Goal: Information Seeking & Learning: Learn about a topic

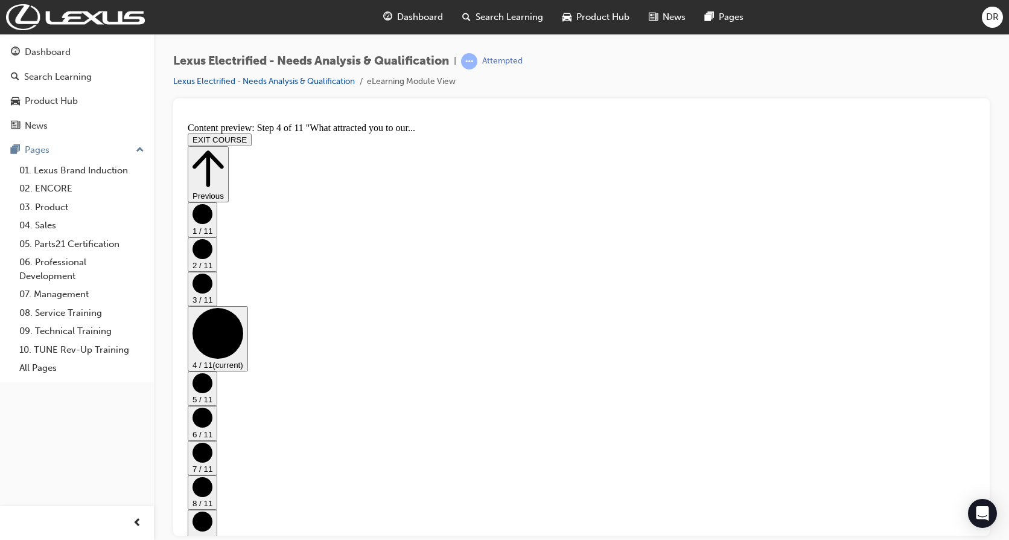
scroll to position [389, 0]
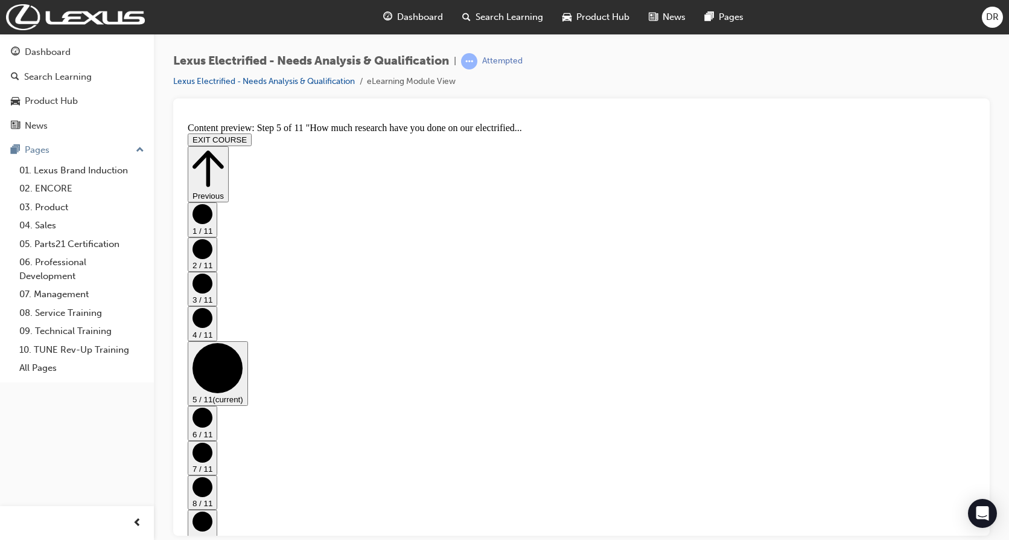
scroll to position [202, 0]
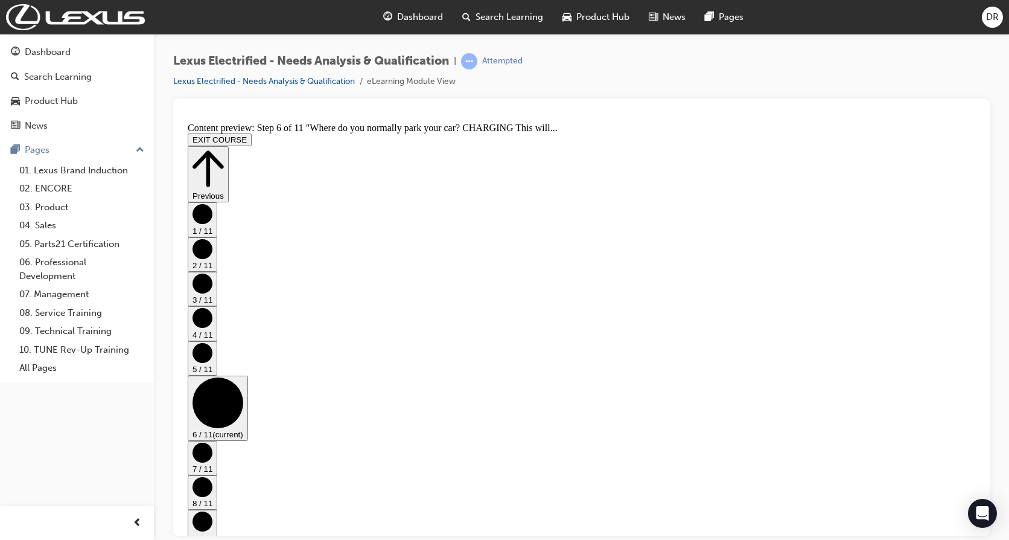
click at [224, 147] on icon "Step controls" at bounding box center [208, 168] width 31 height 42
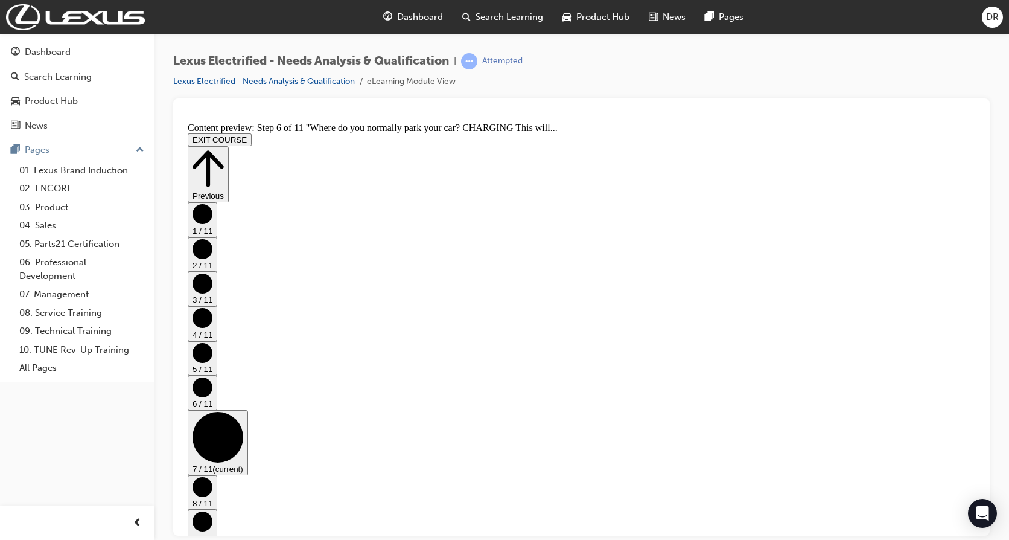
scroll to position [0, 0]
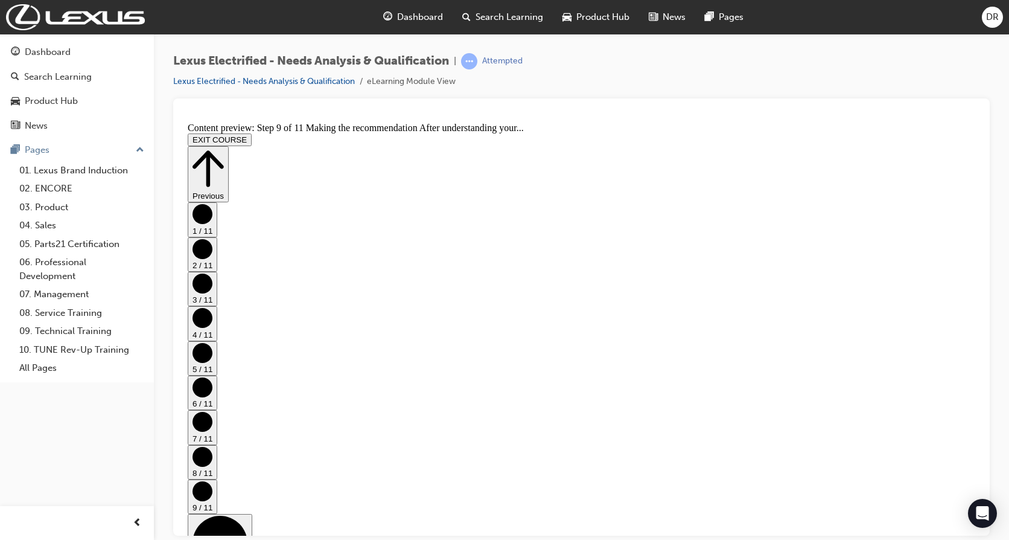
scroll to position [0, 0]
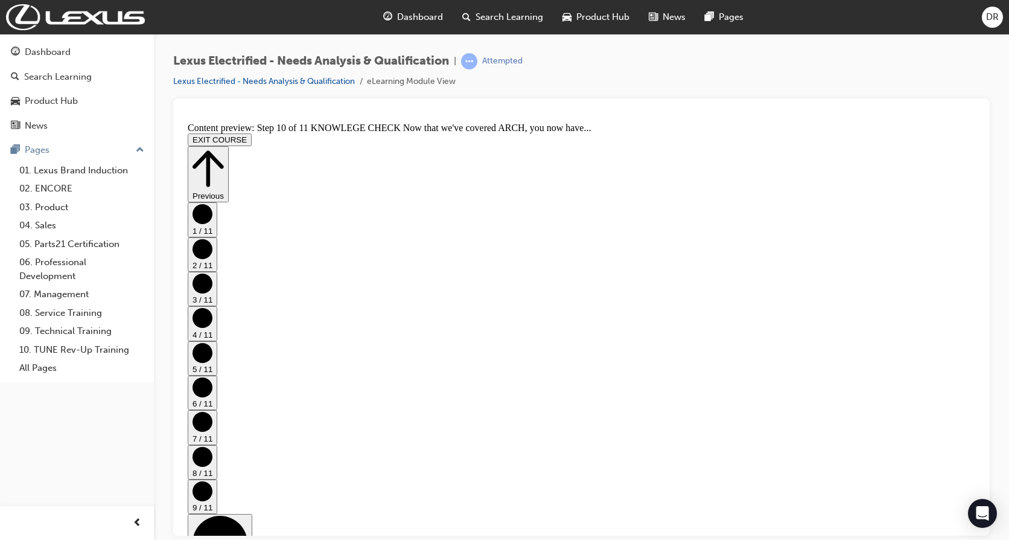
scroll to position [134, 0]
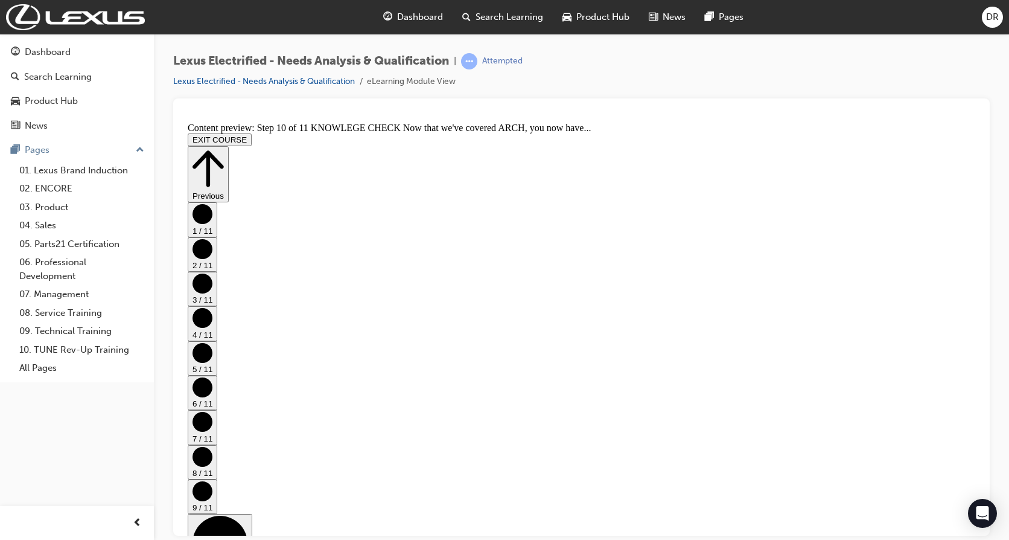
scroll to position [181, 0]
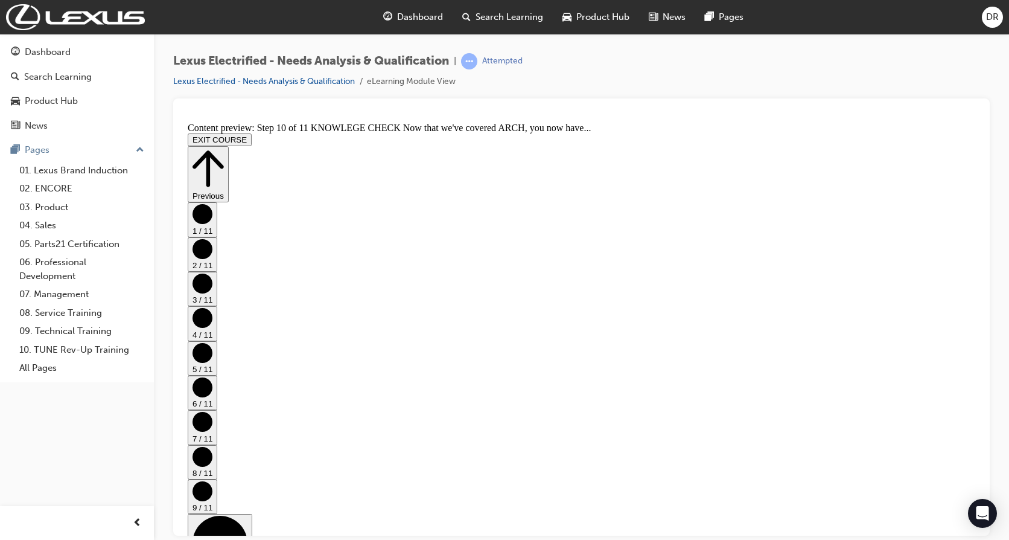
click at [224, 147] on icon "Step controls" at bounding box center [208, 168] width 31 height 42
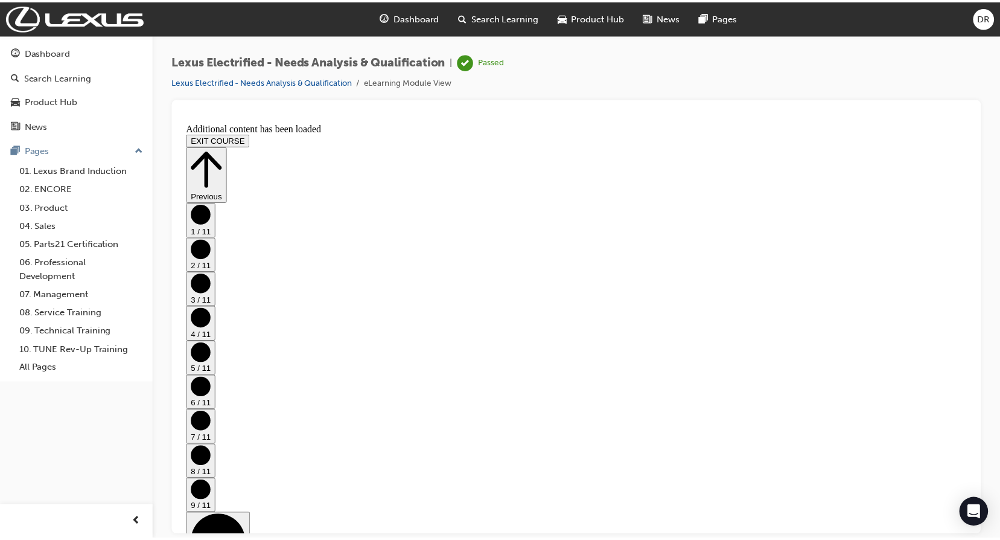
scroll to position [0, 0]
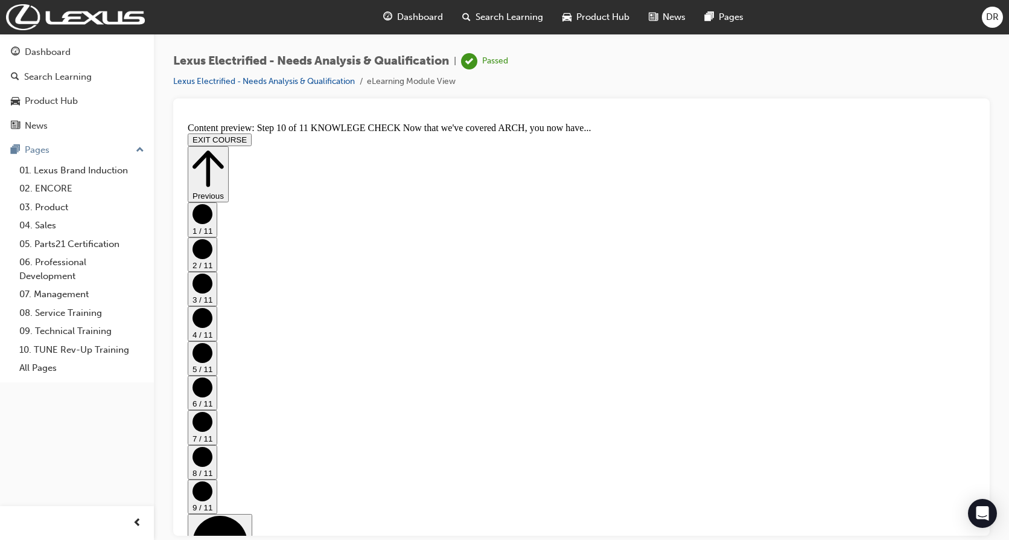
click at [252, 133] on button "EXIT COURSE" at bounding box center [220, 139] width 64 height 13
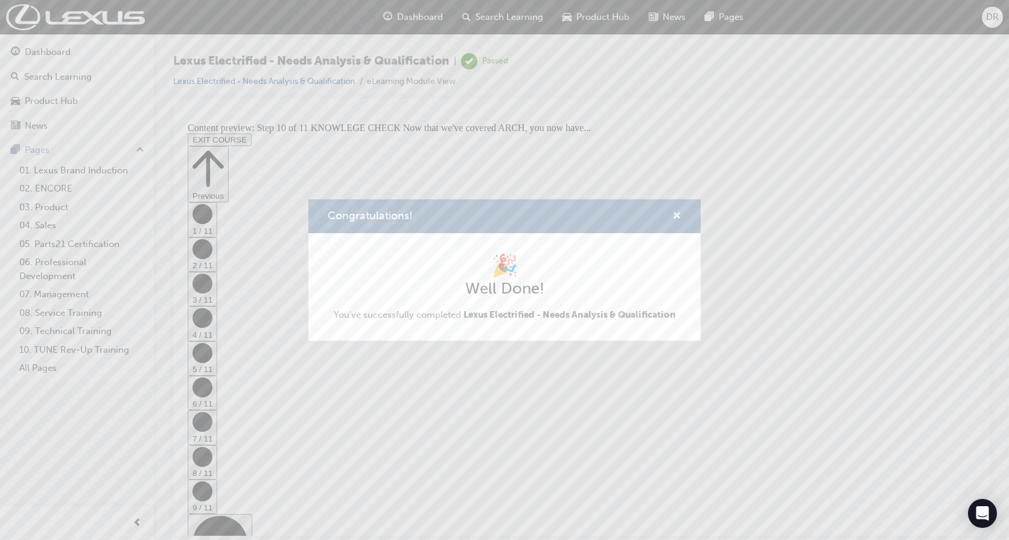
click at [679, 215] on span "cross-icon" at bounding box center [676, 216] width 9 height 11
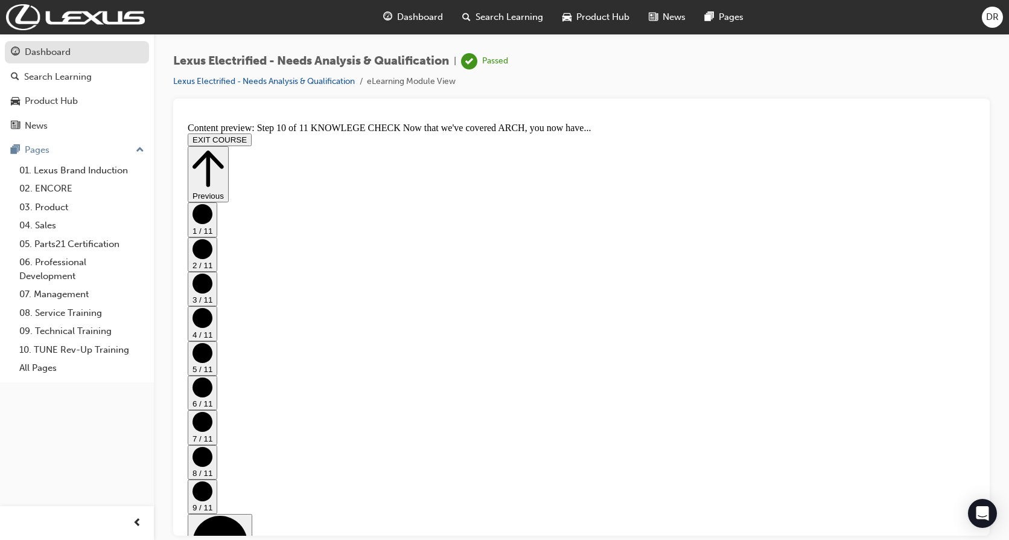
click at [50, 57] on div "Dashboard" at bounding box center [48, 52] width 46 height 14
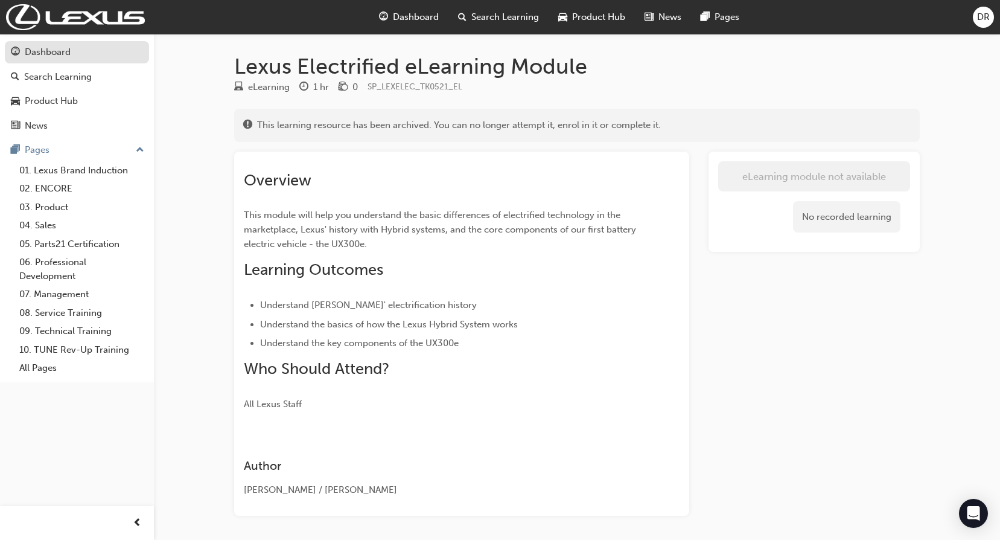
click at [71, 50] on div "Dashboard" at bounding box center [77, 52] width 132 height 15
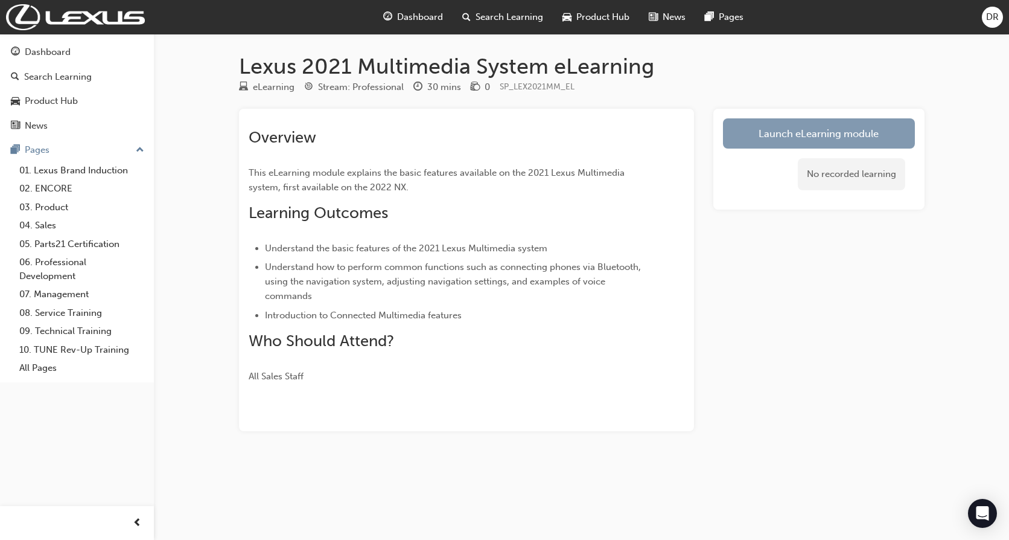
click at [811, 132] on link "Launch eLearning module" at bounding box center [819, 133] width 192 height 30
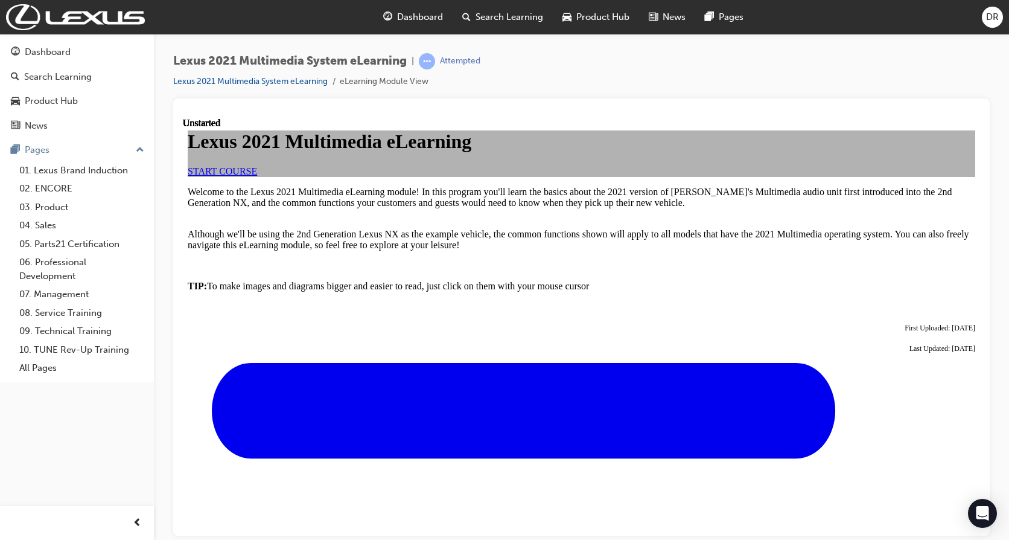
click at [257, 176] on span "START COURSE" at bounding box center [222, 170] width 69 height 10
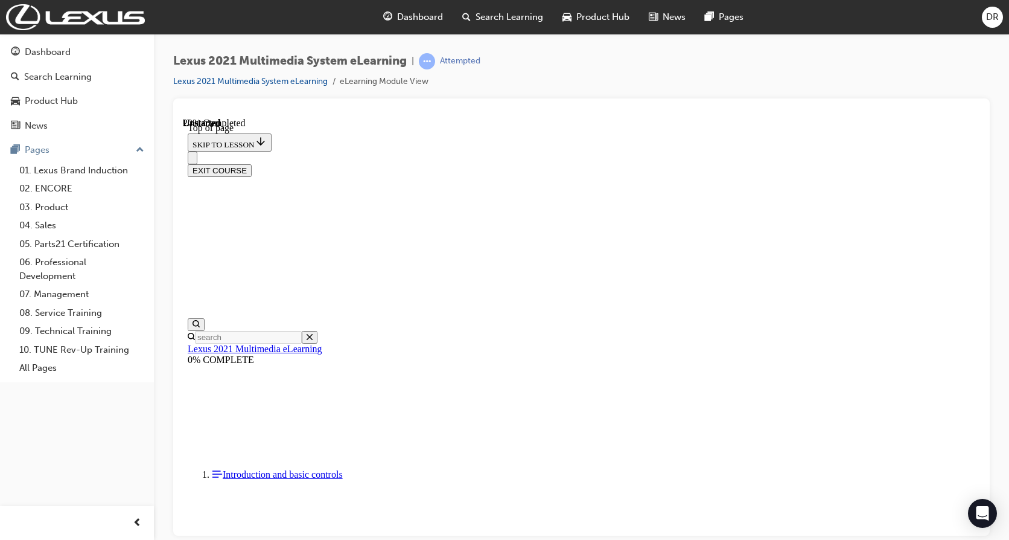
scroll to position [339, 0]
click at [746, 78] on div "Lexus 2021 Multimedia System eLearning | Attempted Lexus 2021 Multimedia System…" at bounding box center [581, 75] width 817 height 45
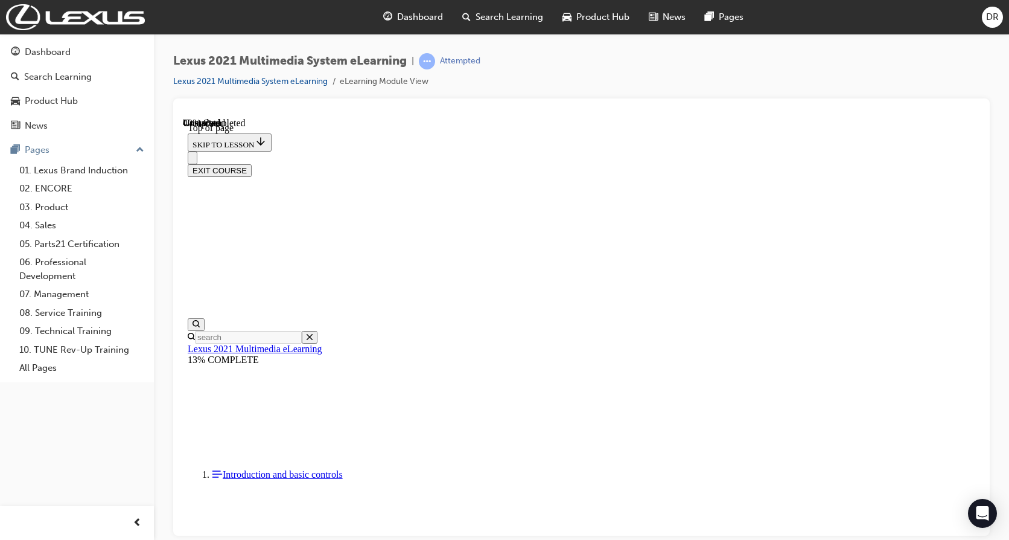
scroll to position [158, 0]
drag, startPoint x: 849, startPoint y: 656, endPoint x: 660, endPoint y: 527, distance: 228.9
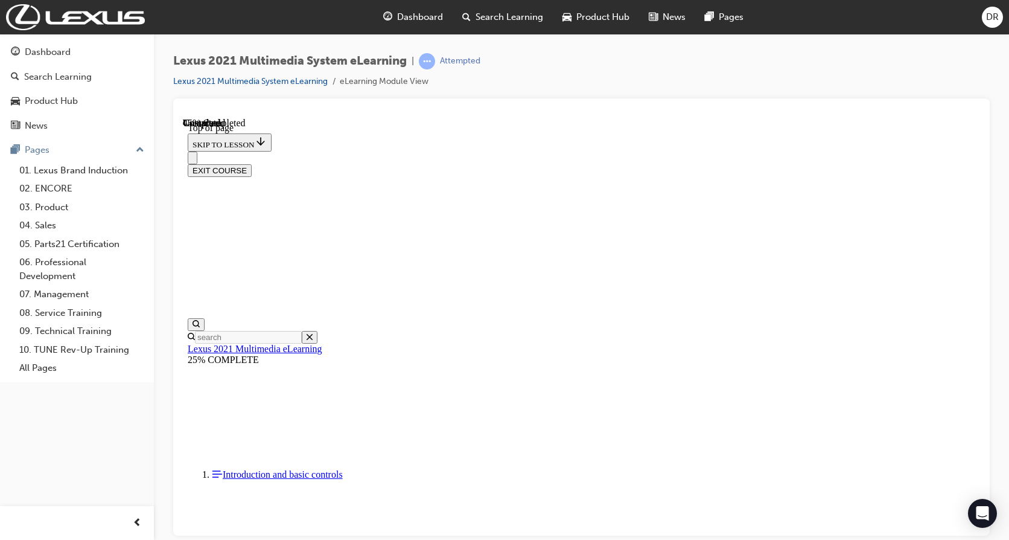
scroll to position [883, 0]
drag, startPoint x: 710, startPoint y: 471, endPoint x: 449, endPoint y: 461, distance: 261.0
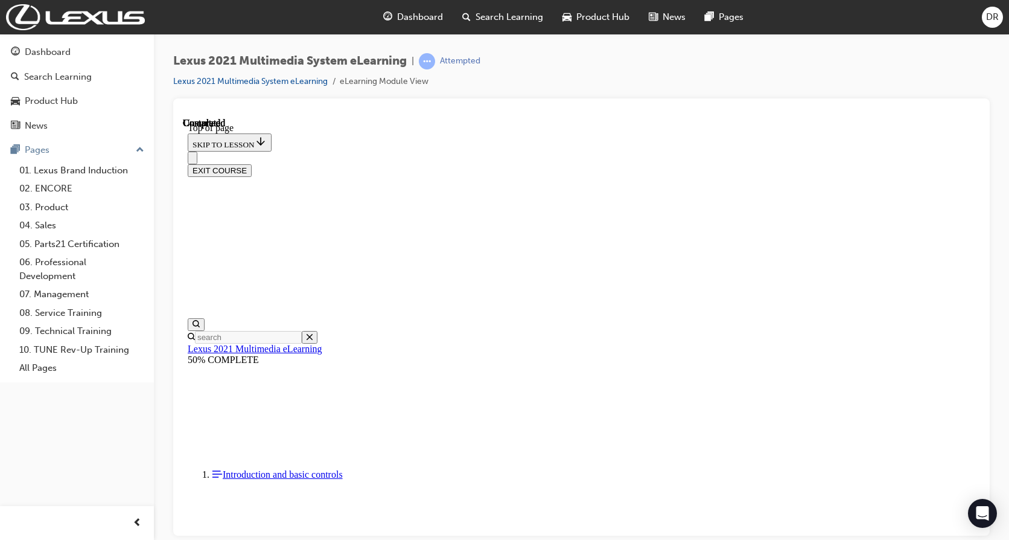
scroll to position [935, 0]
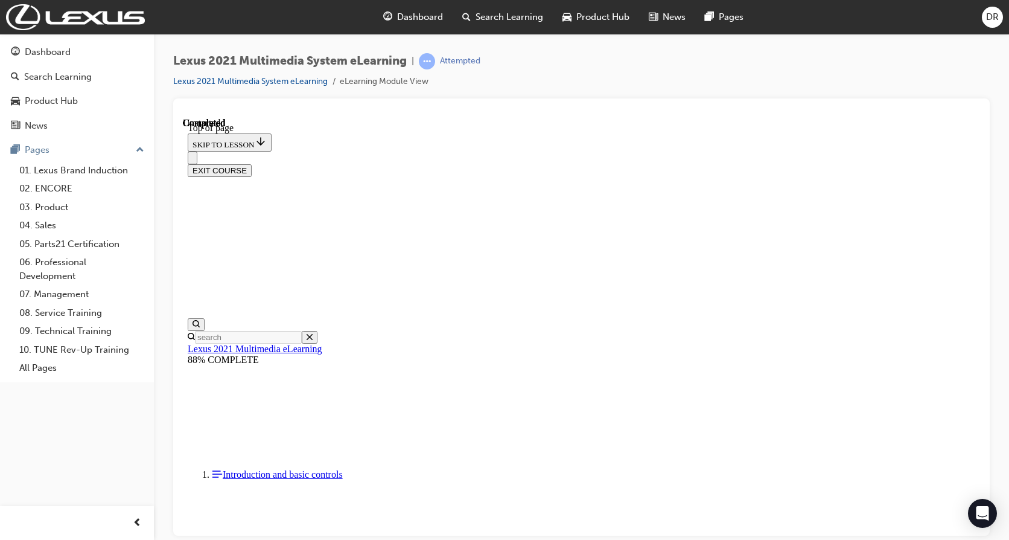
scroll to position [1555, 0]
click at [252, 164] on button "EXIT COURSE" at bounding box center [220, 170] width 64 height 13
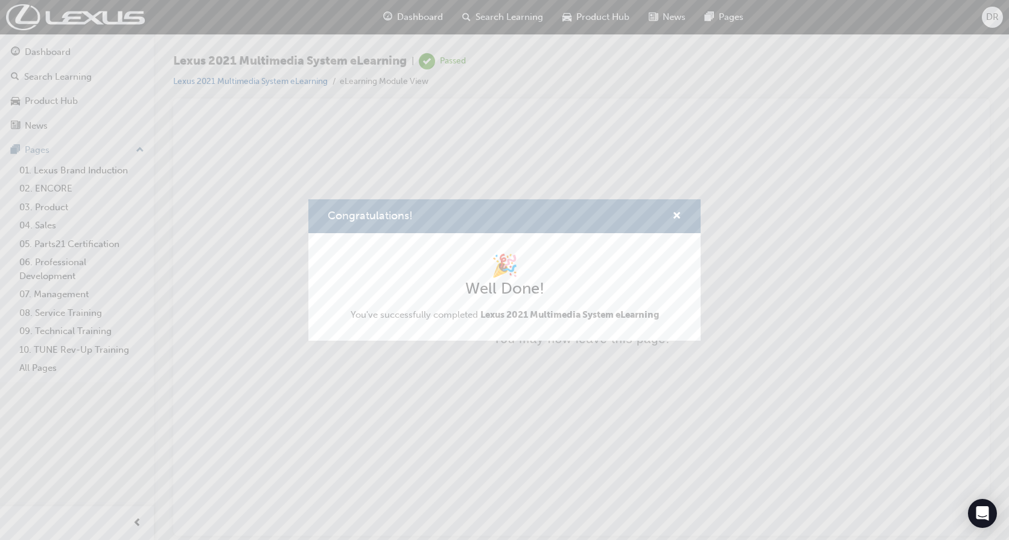
scroll to position [0, 0]
click at [679, 217] on span "cross-icon" at bounding box center [676, 216] width 9 height 11
